Goal: Check status

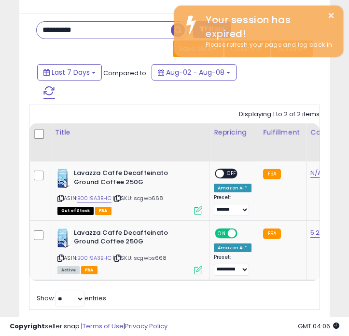
scroll to position [0, 360]
